Goal: Book appointment/travel/reservation

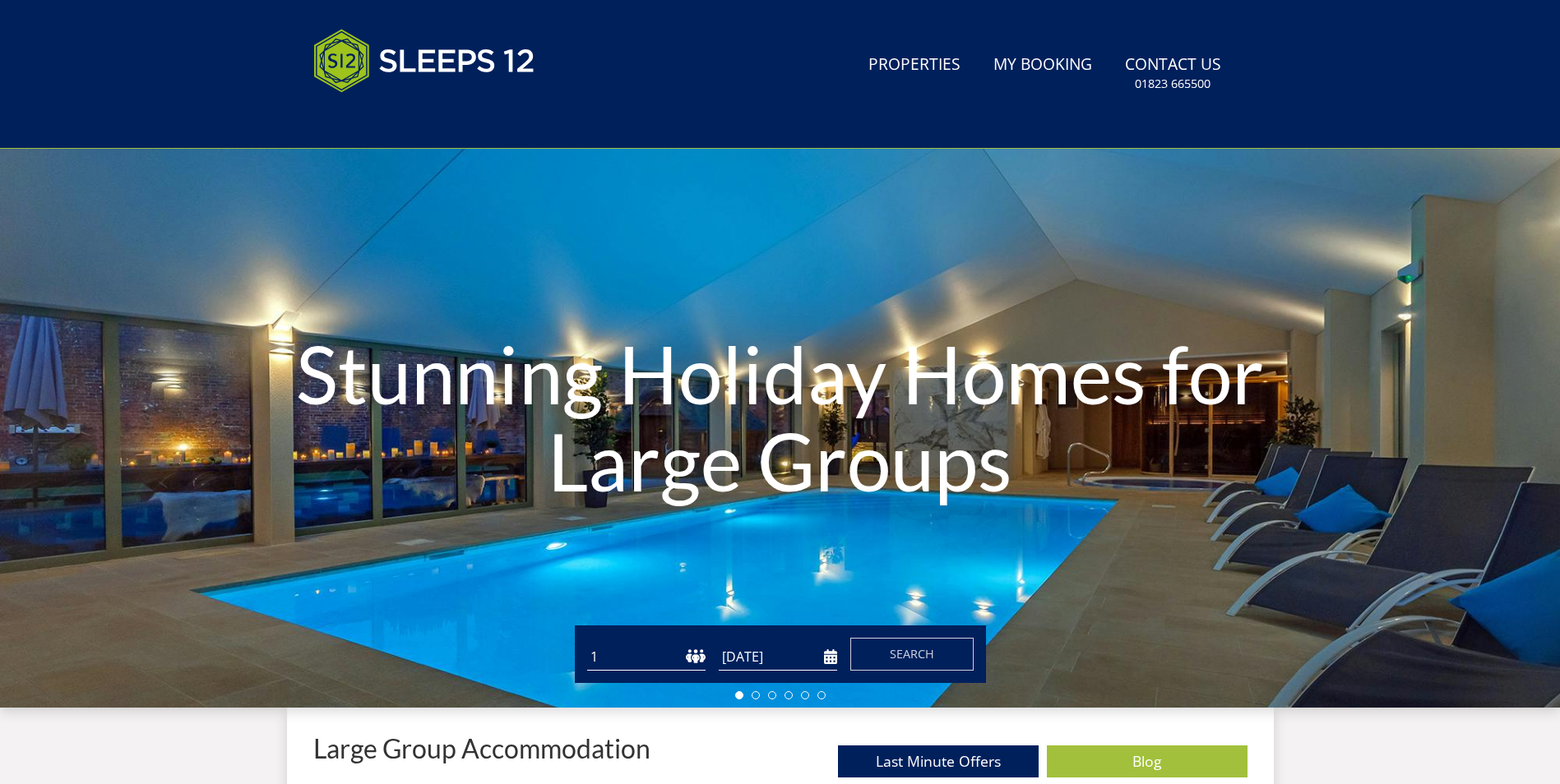
scroll to position [32, 0]
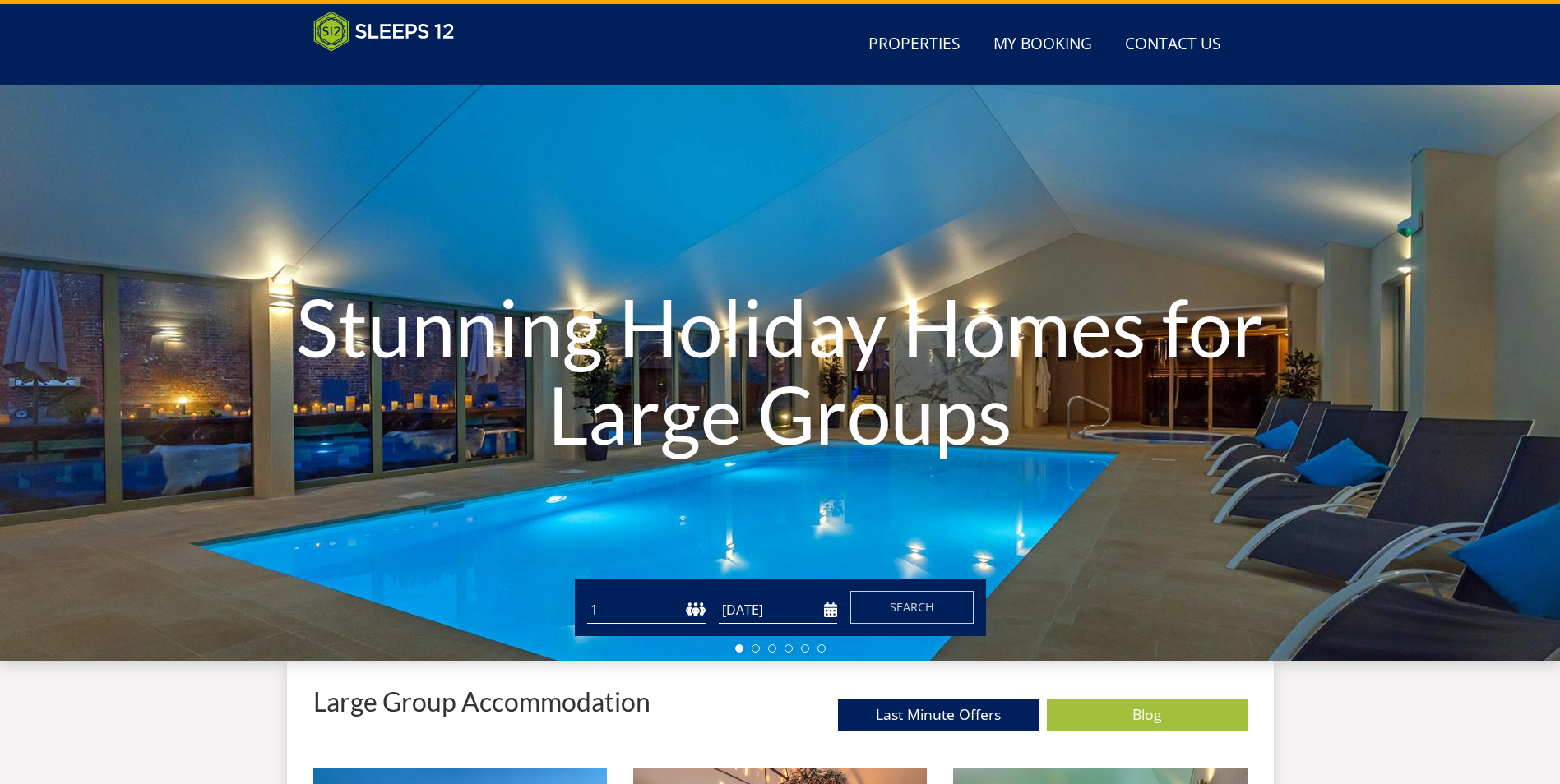
click at [641, 609] on select "1 2 3 4 5 6 7 8 9 10 11 12 13 14 15 16 17 18 19 20 21 22 23 24 25 26 27 28 29 3…" at bounding box center [646, 610] width 118 height 28
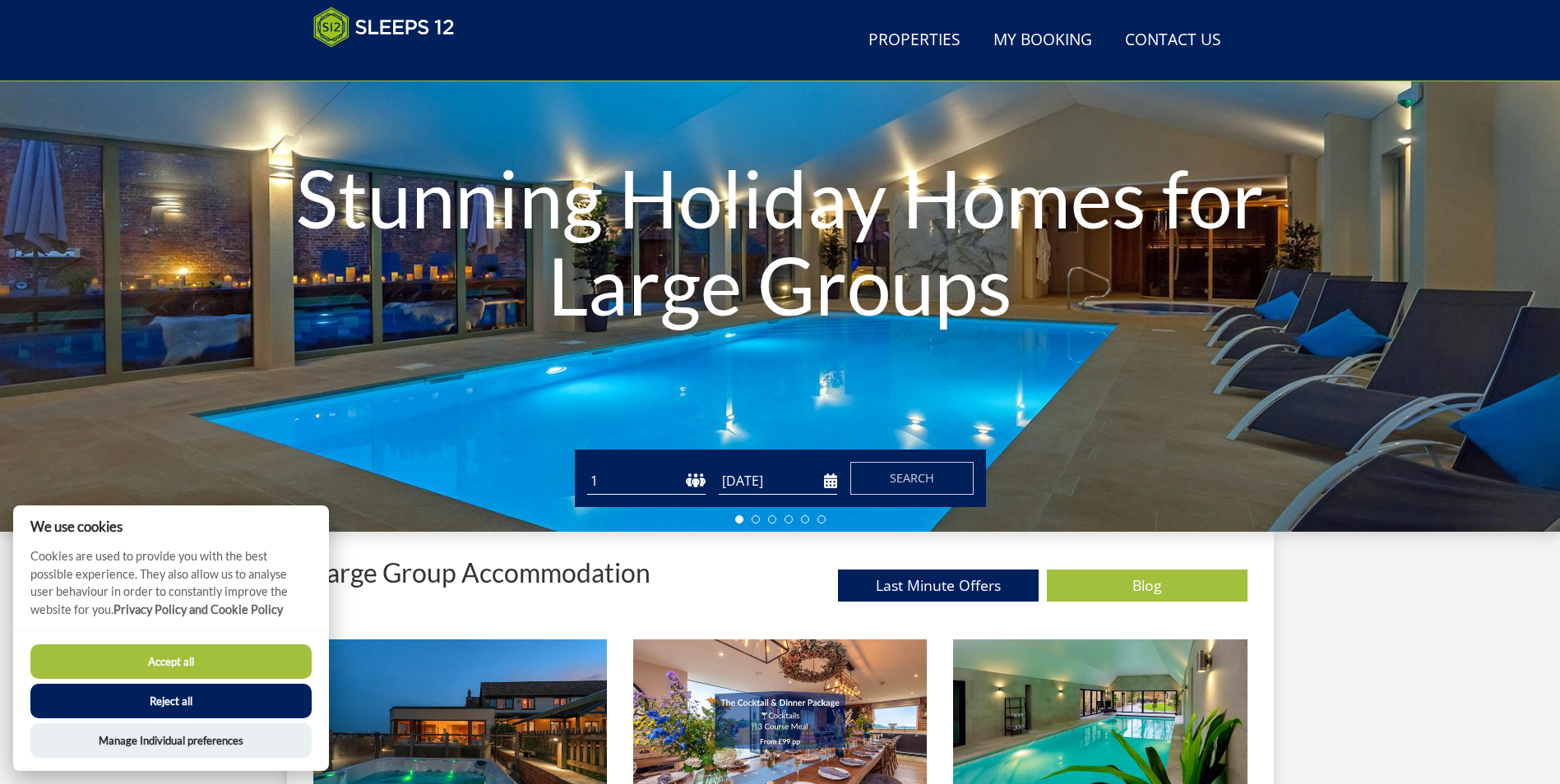
scroll to position [196, 0]
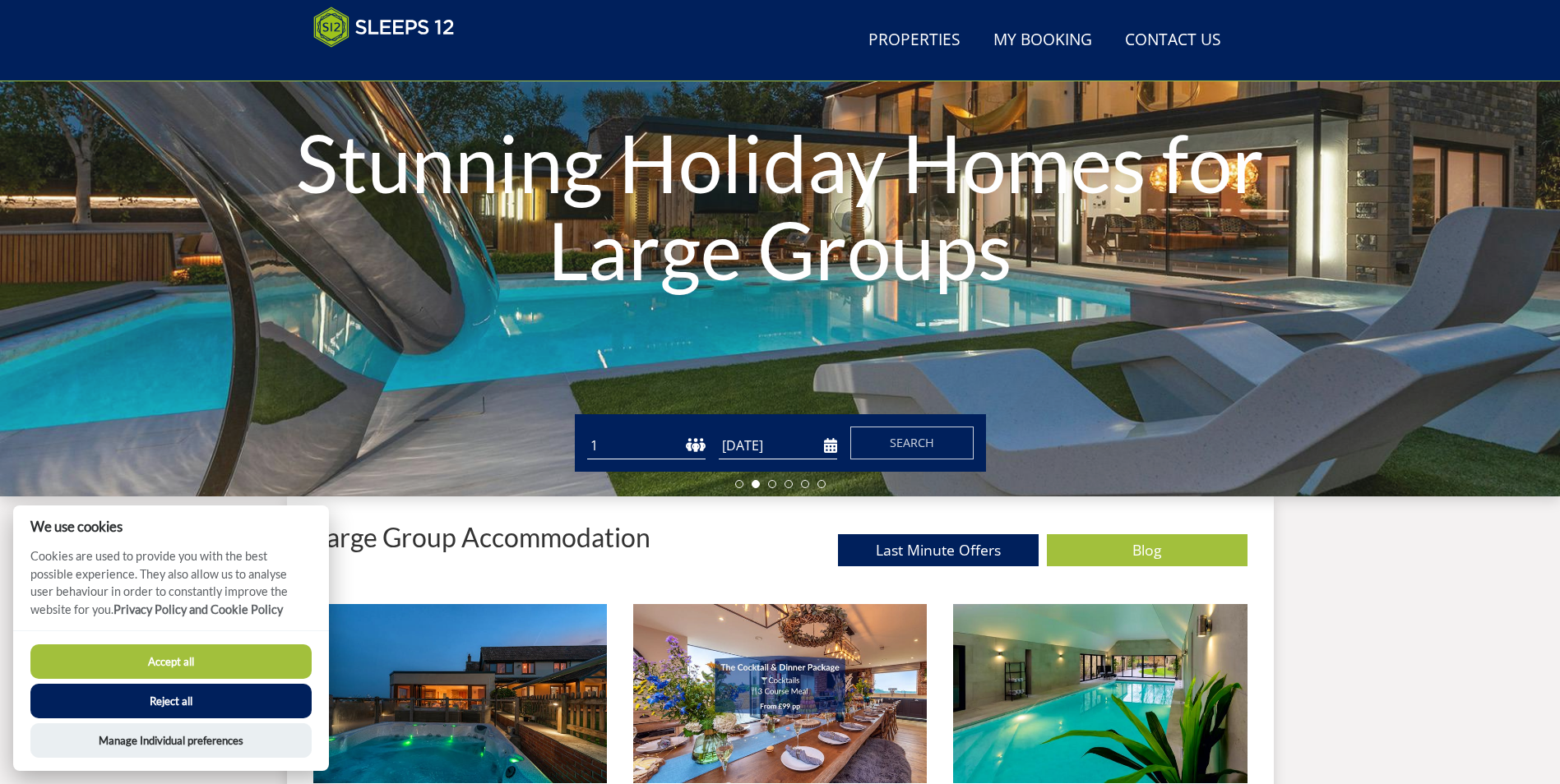
click at [185, 664] on button "Accept all" at bounding box center [171, 661] width 282 height 35
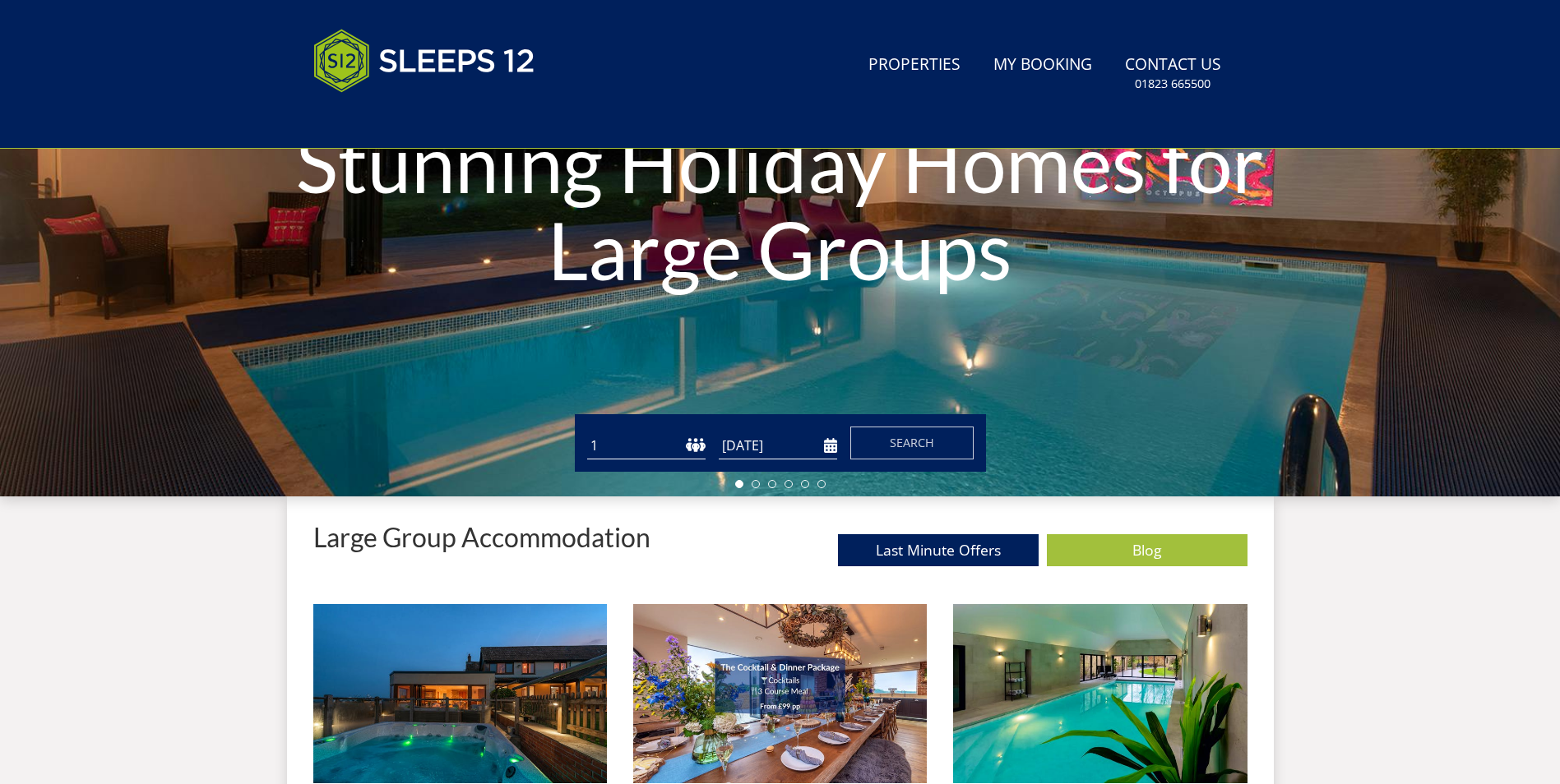
click at [644, 448] on select "1 2 3 4 5 6 7 8 9 10 11 12 13 14 15 16 17 18 19 20 21 22 23 24 25 26 27 28 29 3…" at bounding box center [646, 446] width 118 height 28
select select "30"
click at [587, 432] on select "1 2 3 4 5 6 7 8 9 10 11 12 13 14 15 16 17 18 19 20 21 22 23 24 25 26 27 28 29 3…" at bounding box center [646, 446] width 118 height 28
click at [761, 443] on input "[DATE]" at bounding box center [777, 446] width 118 height 28
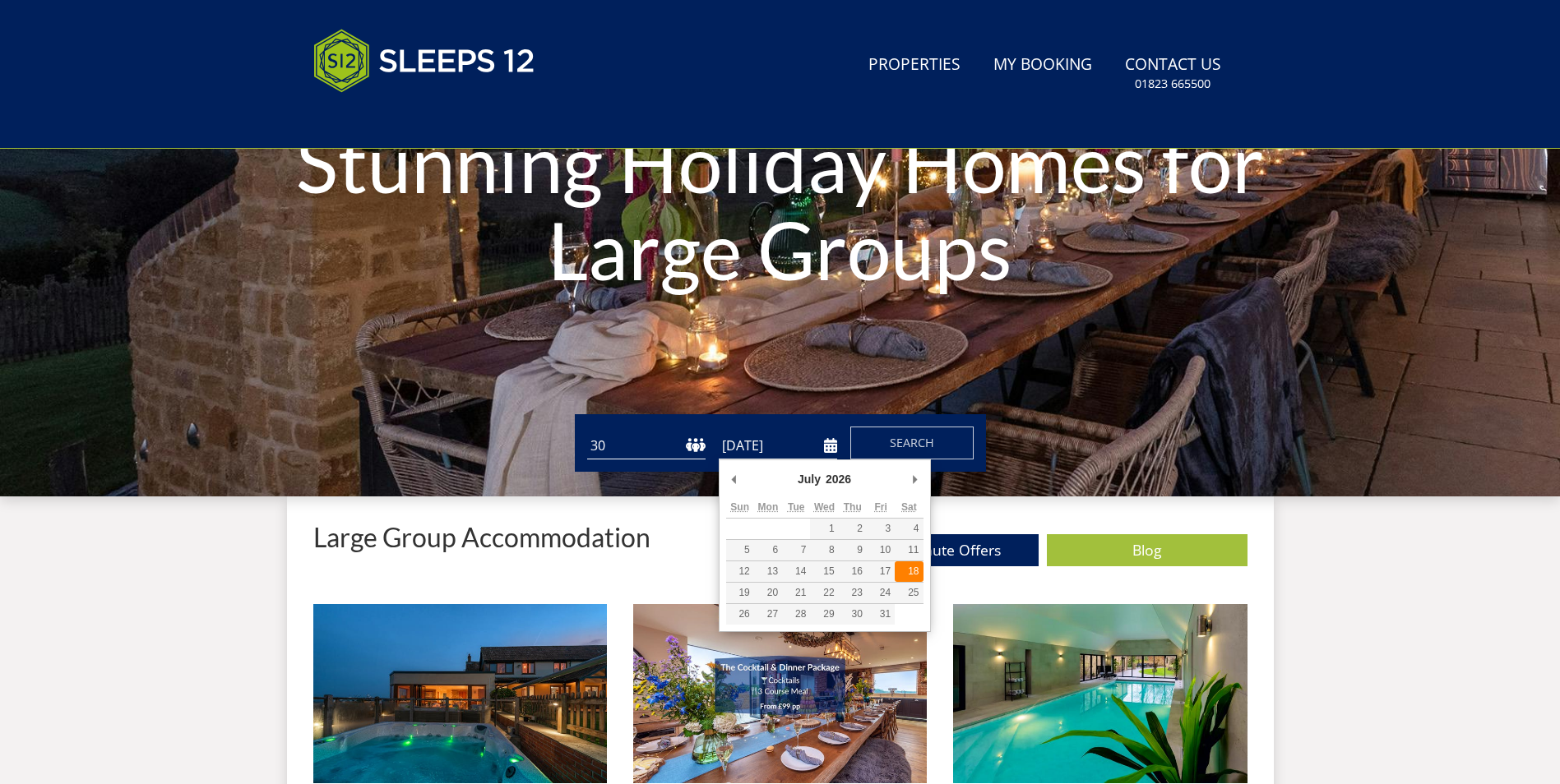
type input "18/07/2026"
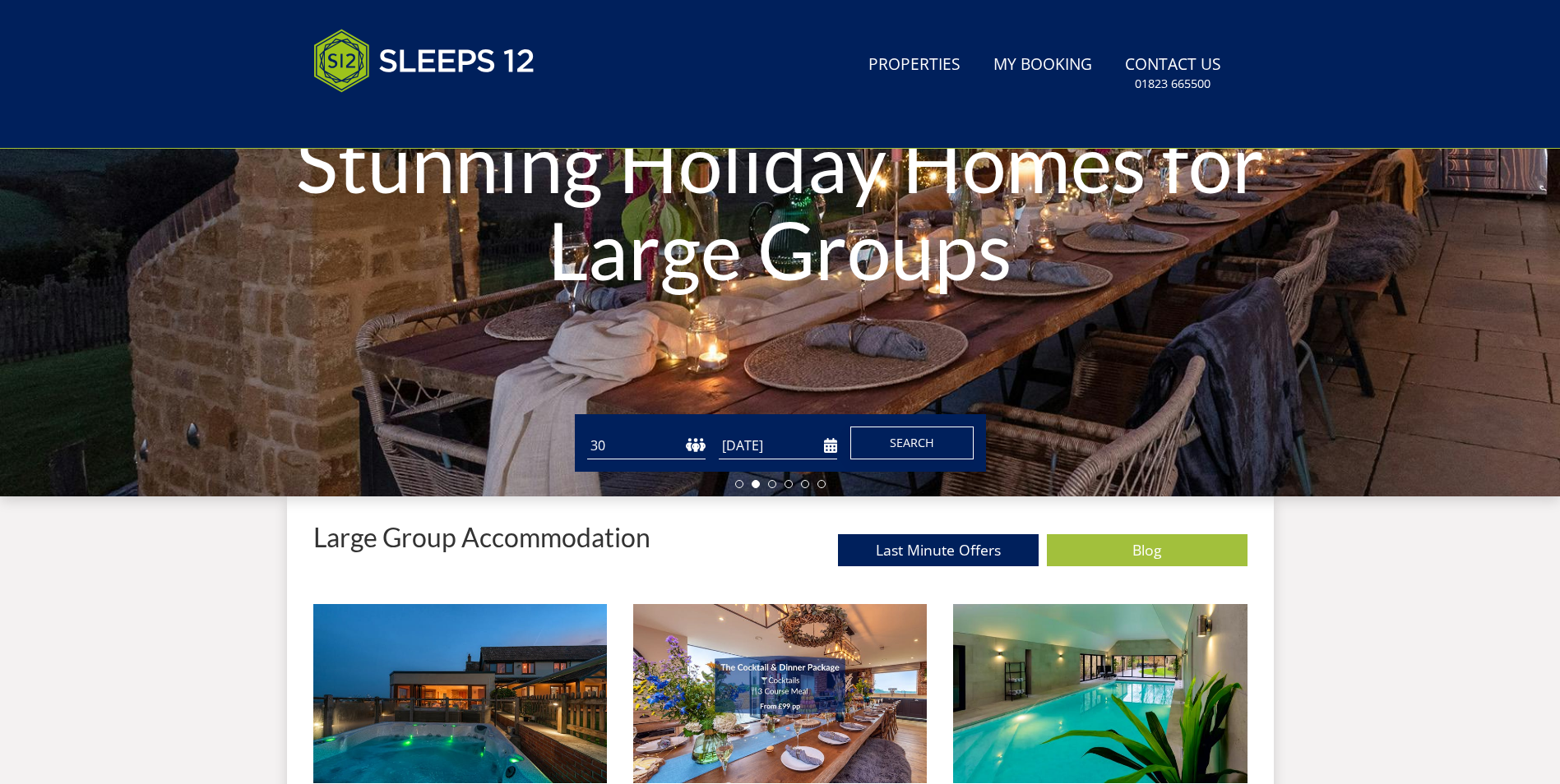
click at [900, 451] on button "Search" at bounding box center [911, 442] width 123 height 33
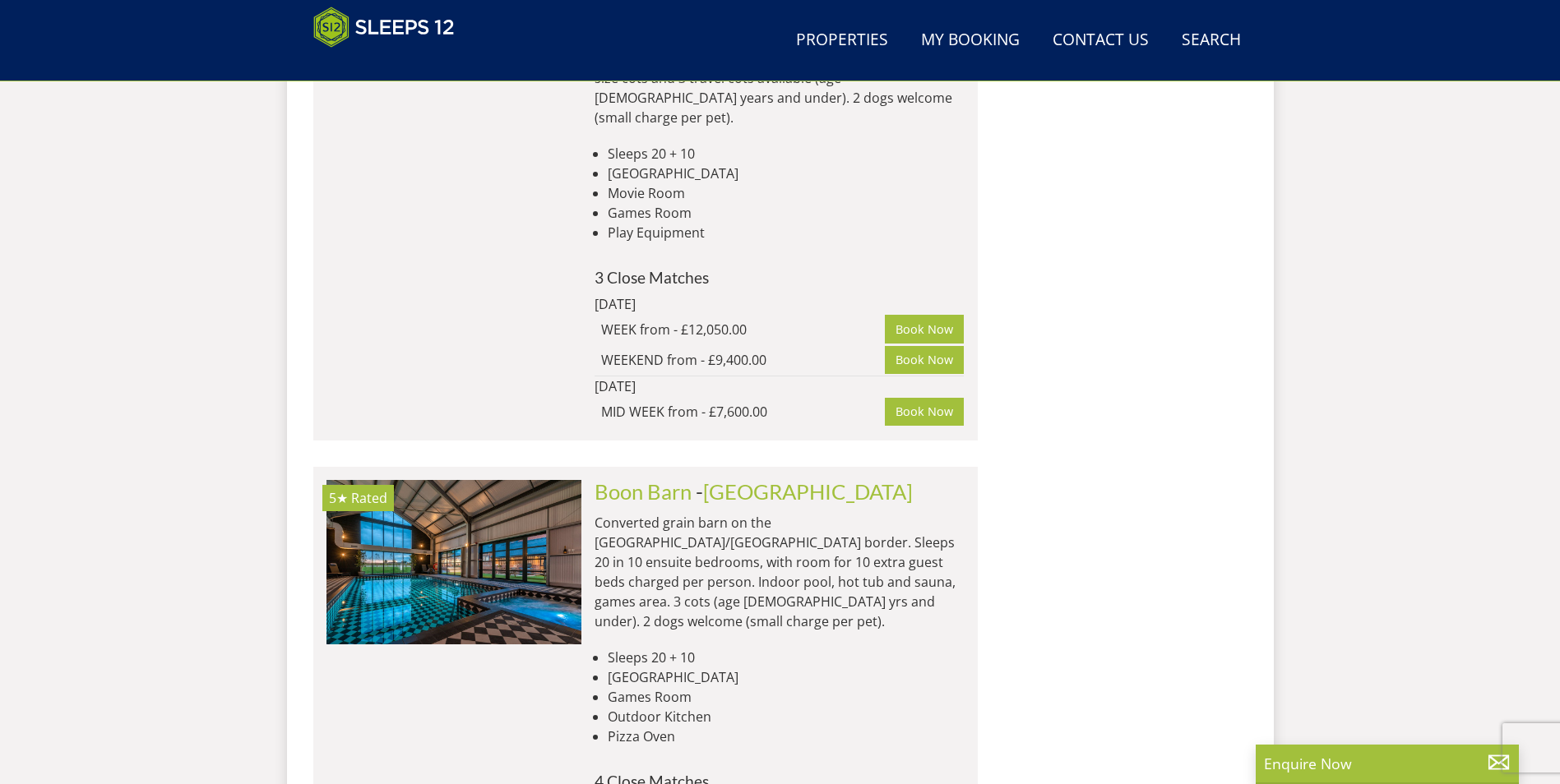
scroll to position [2732, 0]
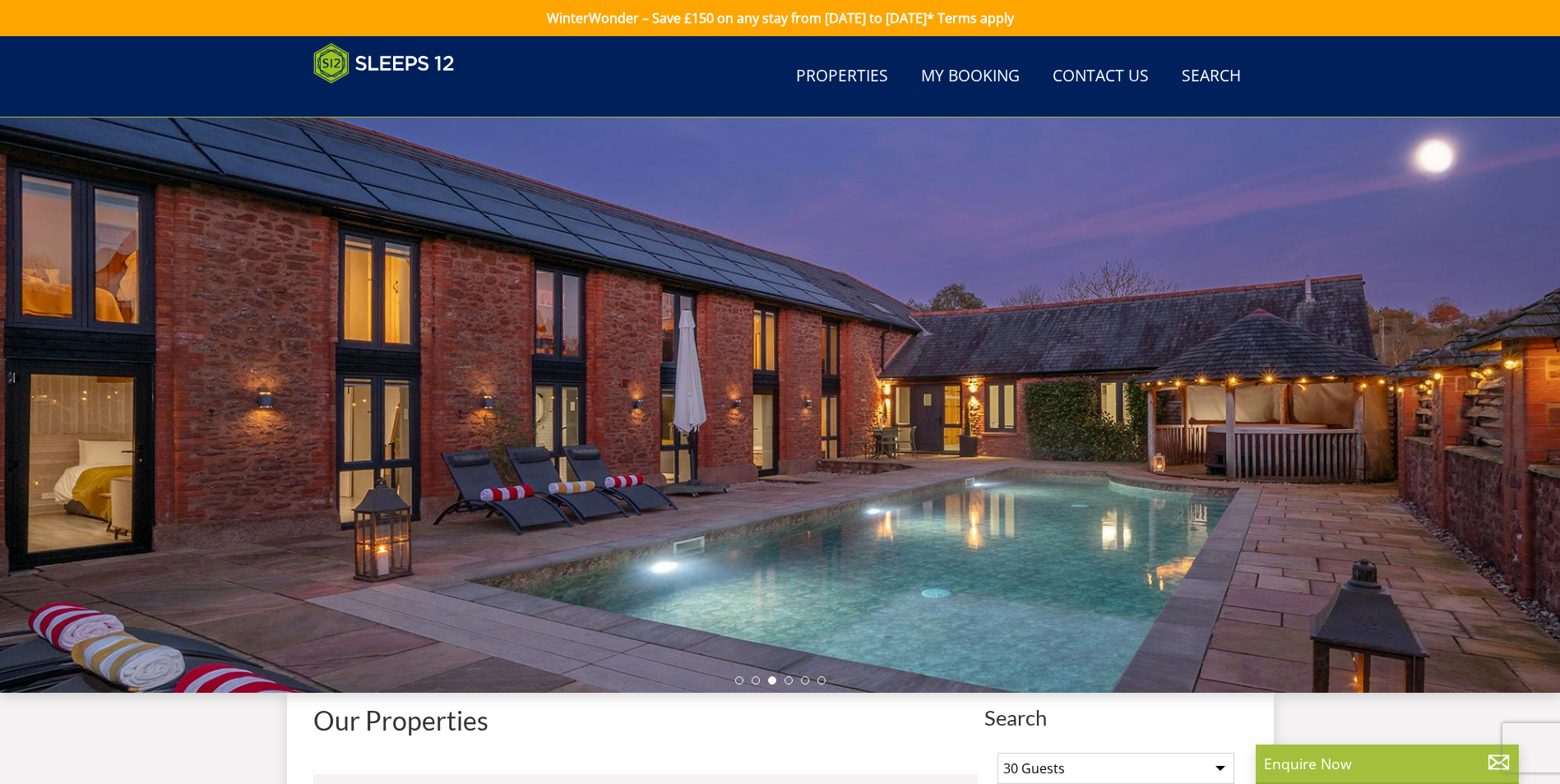
select select "30"
